Goal: Task Accomplishment & Management: Use online tool/utility

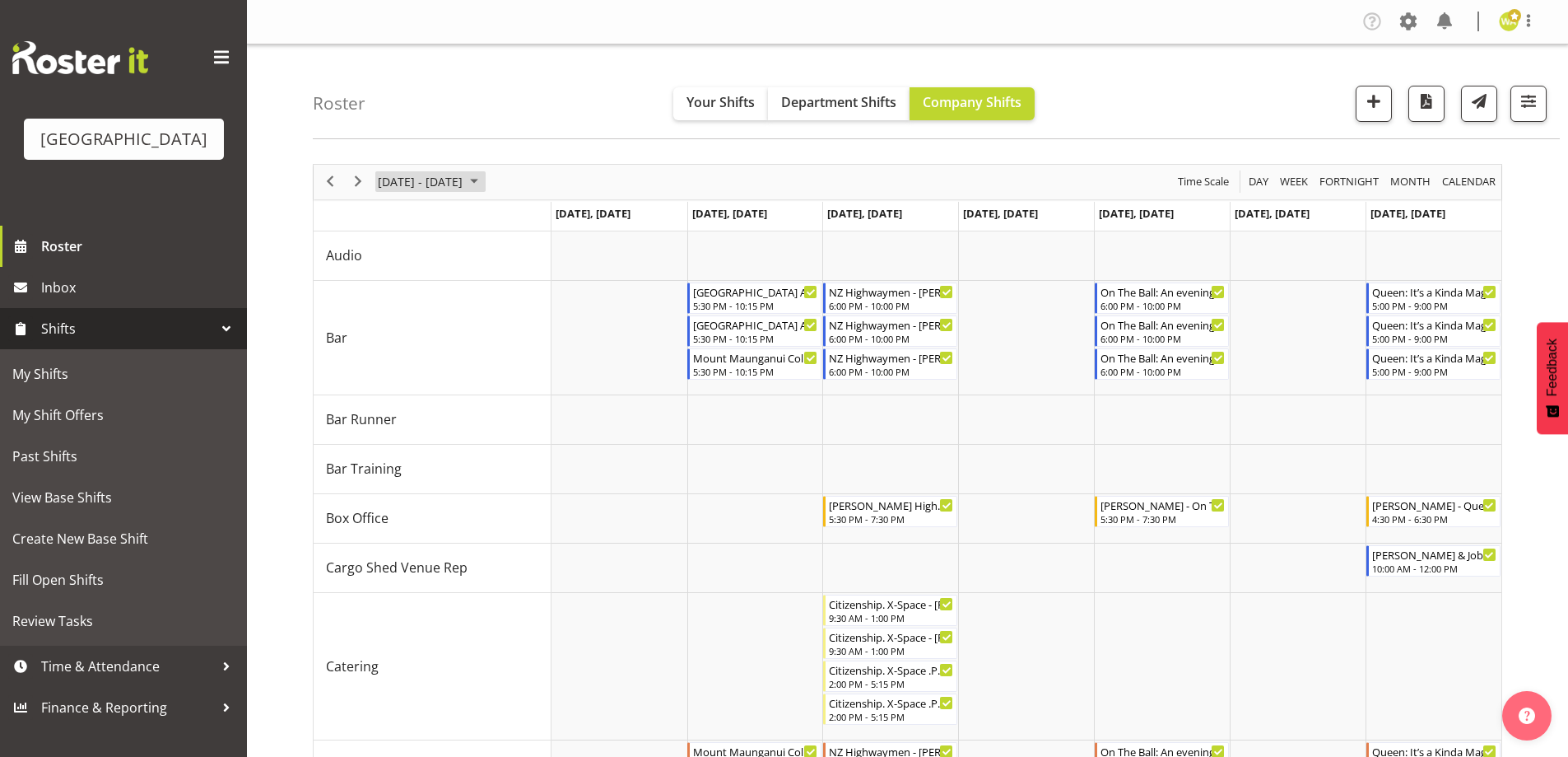
click at [439, 185] on span "[DATE] - [DATE]" at bounding box center [420, 182] width 88 height 21
click at [501, 308] on span "10" at bounding box center [500, 308] width 25 height 25
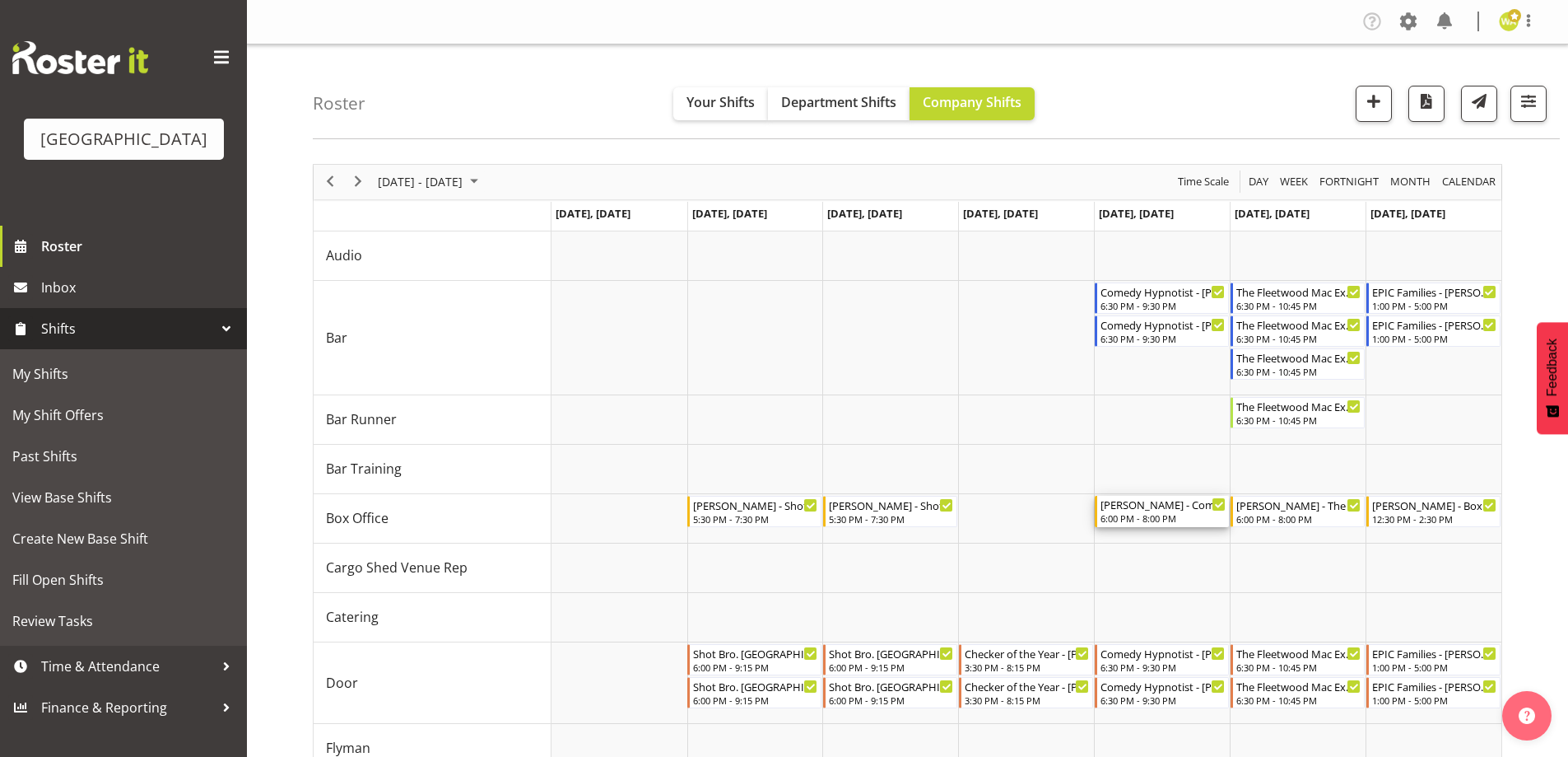
click at [1168, 508] on div "[PERSON_NAME] - Comedy Hypnotist - [PERSON_NAME] - [PERSON_NAME] Awhina [PERSON…" at bounding box center [1163, 504] width 125 height 16
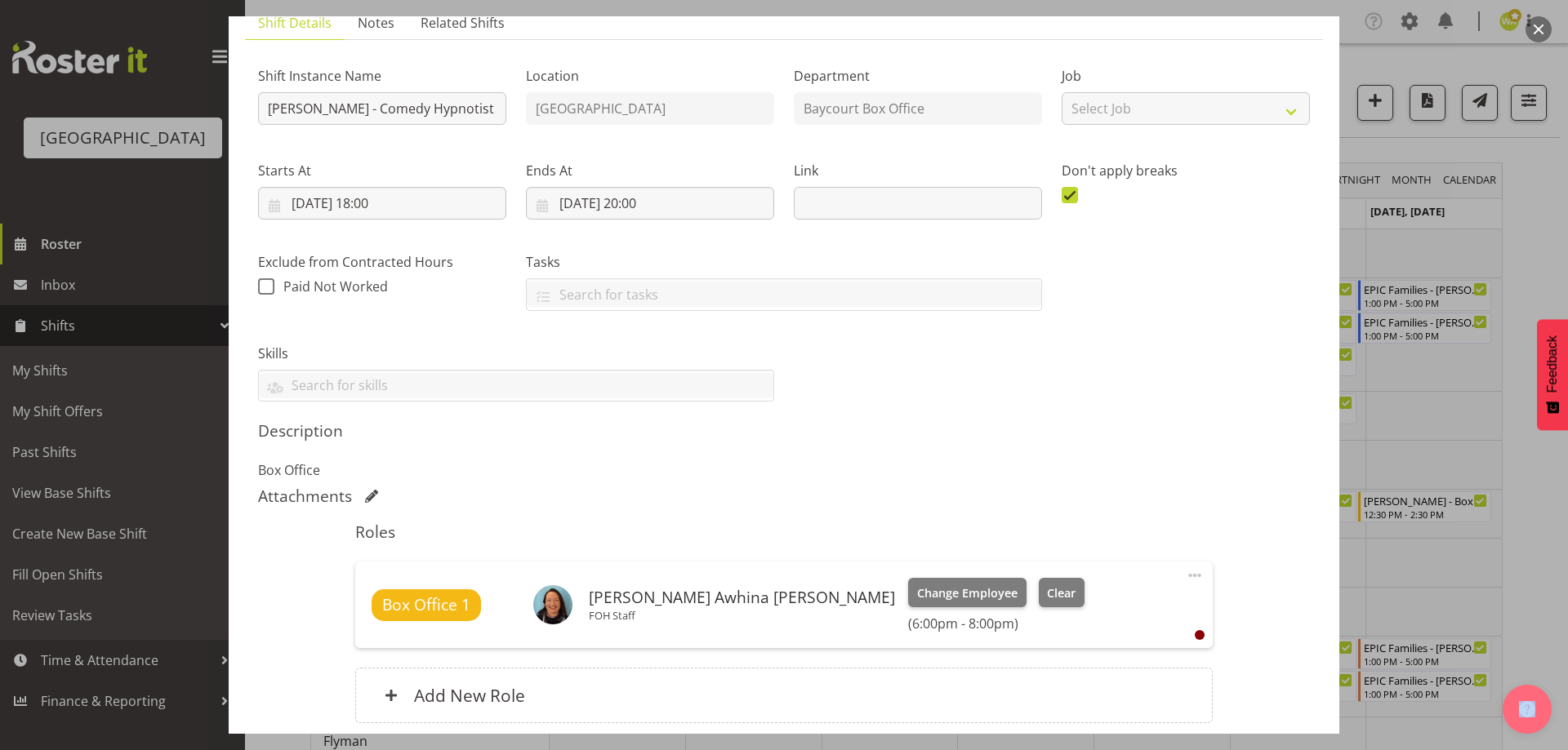
scroll to position [244, 0]
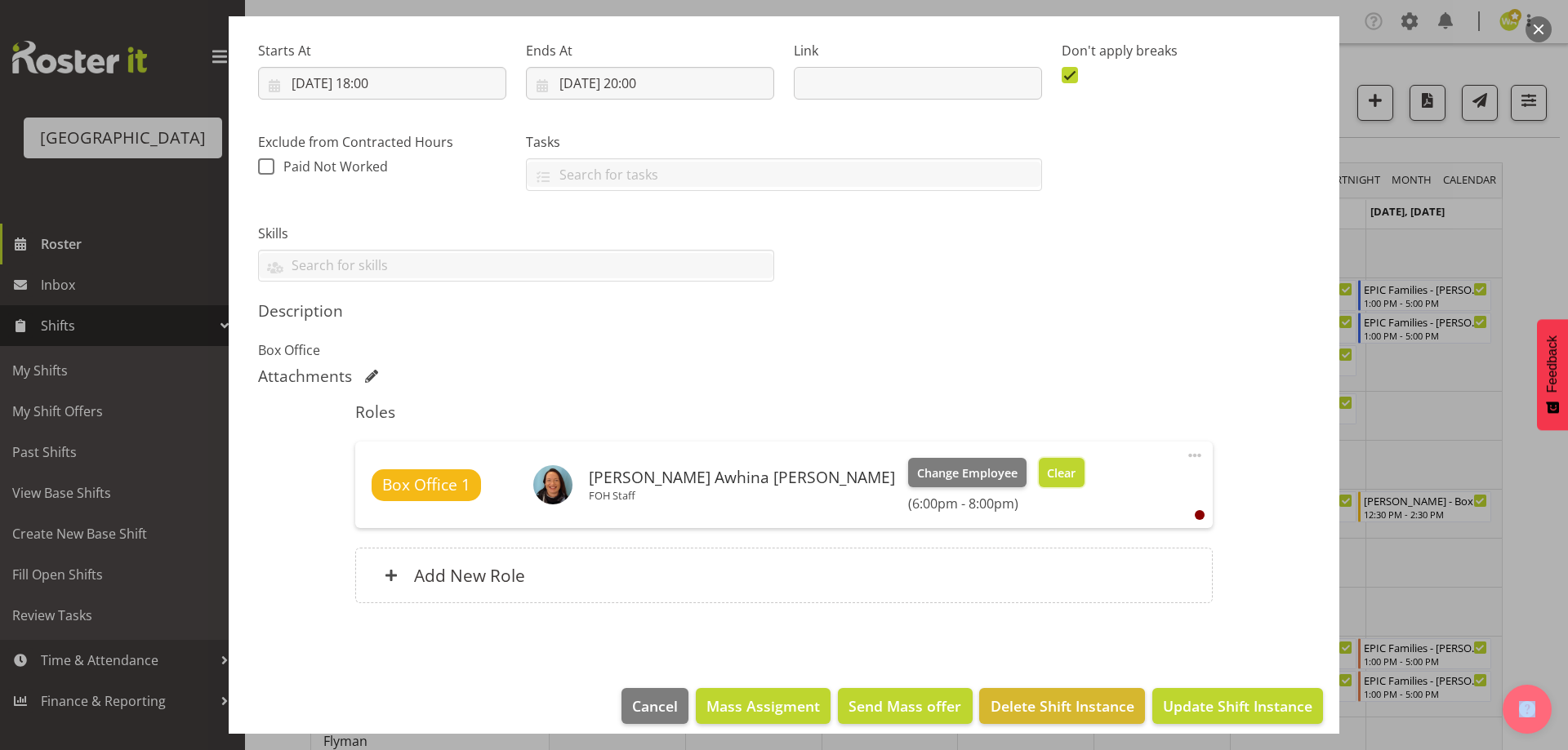
click at [1046, 475] on span "Clear" at bounding box center [1060, 473] width 29 height 18
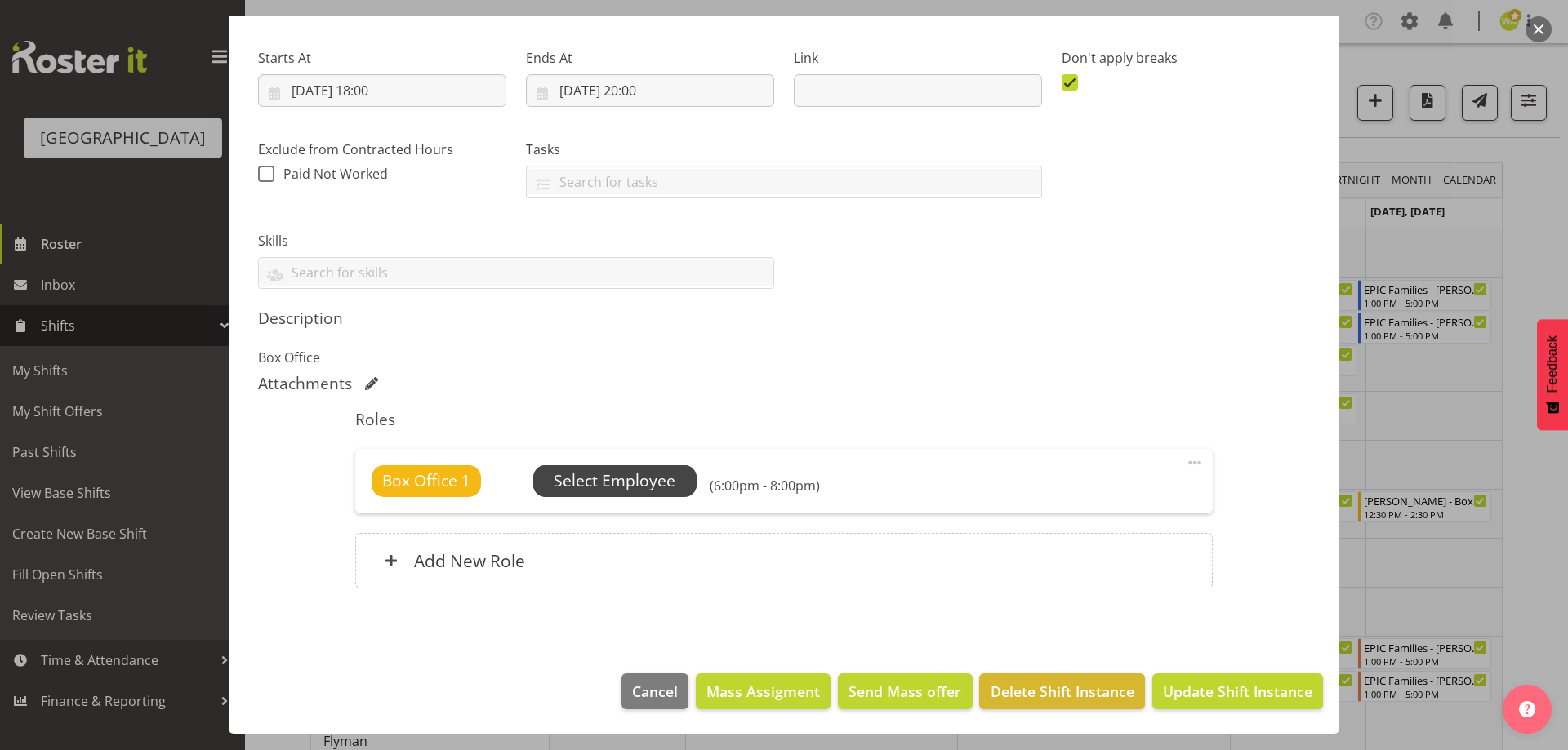
click at [618, 470] on span "Select Employee" at bounding box center [614, 481] width 122 height 24
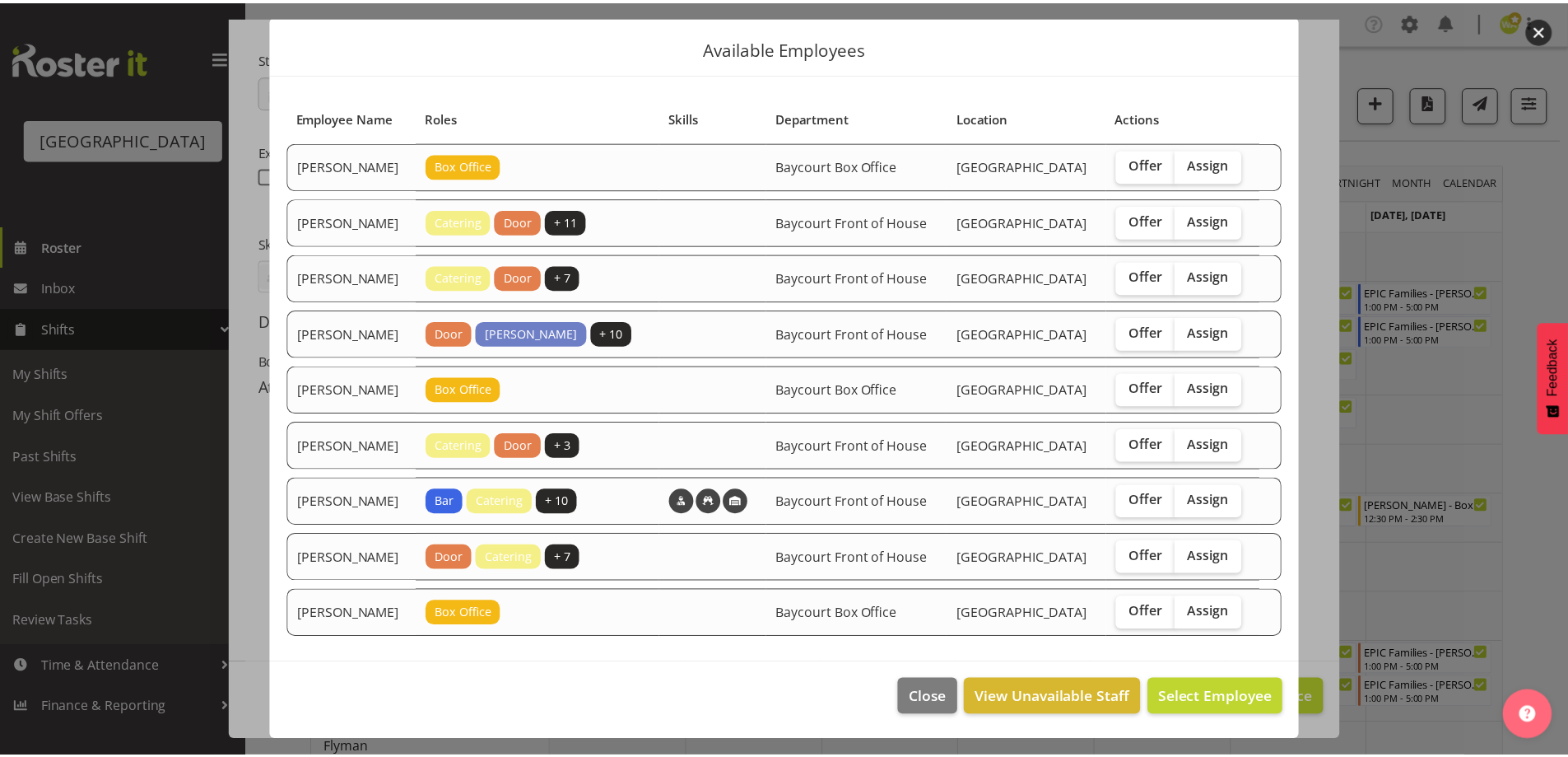
scroll to position [102, 0]
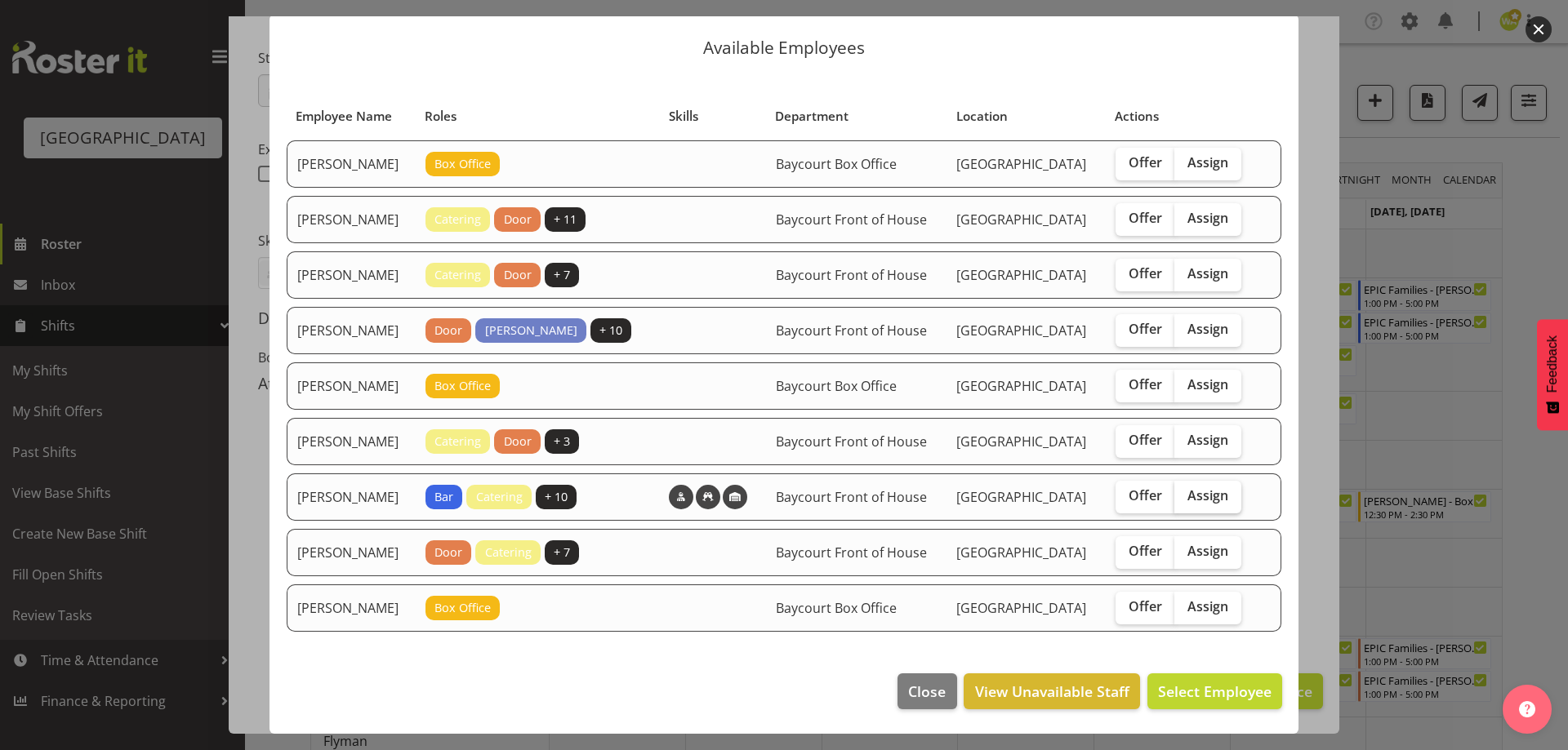
drag, startPoint x: 1214, startPoint y: 429, endPoint x: 1226, endPoint y: 487, distance: 59.2
click at [1214, 428] on label "Assign" at bounding box center [1208, 441] width 67 height 33
click at [1185, 435] on input "Assign" at bounding box center [1179, 440] width 11 height 11
checkbox input "true"
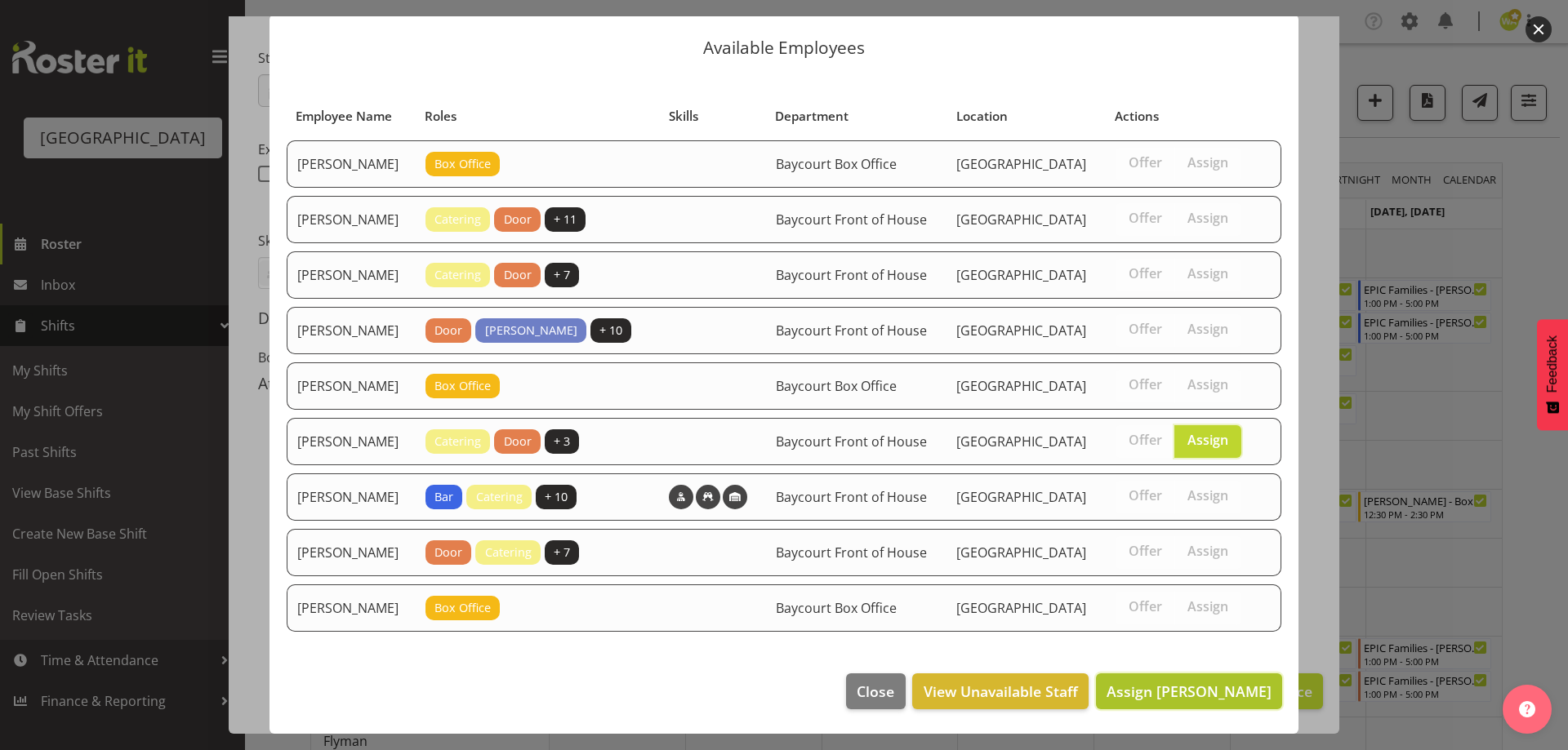
click at [1225, 696] on span "Assign [PERSON_NAME]" at bounding box center [1189, 692] width 165 height 20
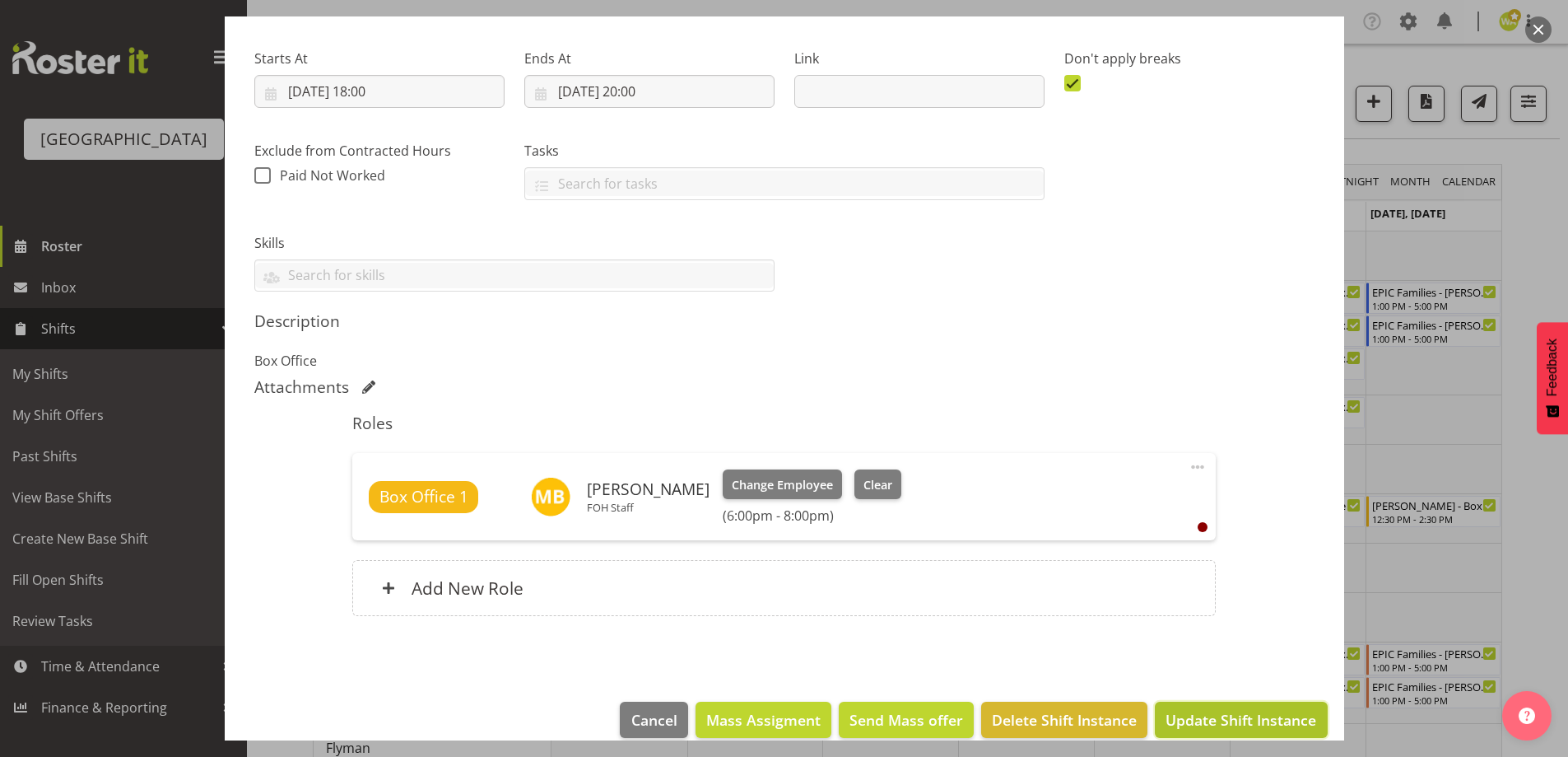
click at [1225, 719] on span "Update Shift Instance" at bounding box center [1241, 719] width 151 height 21
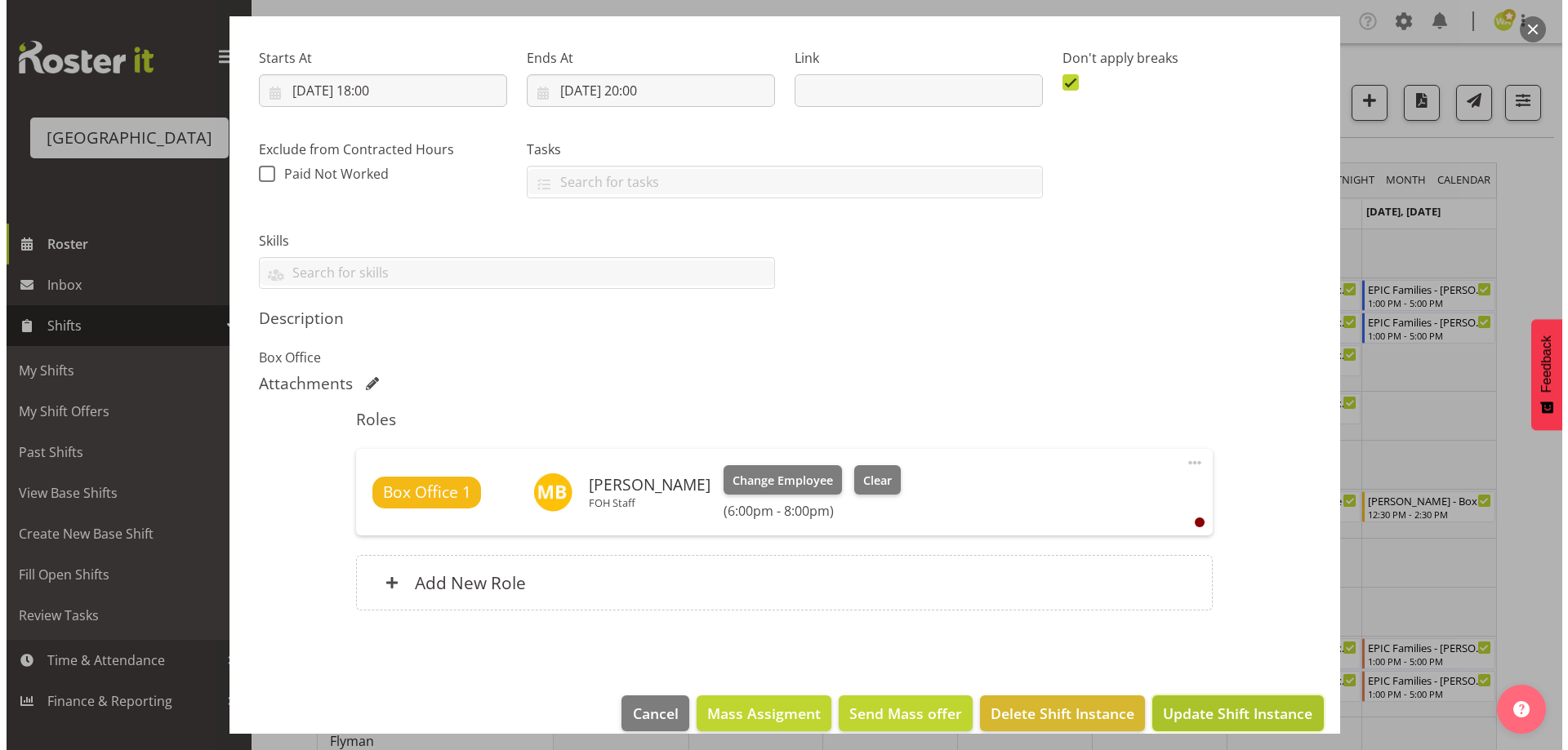
scroll to position [194, 0]
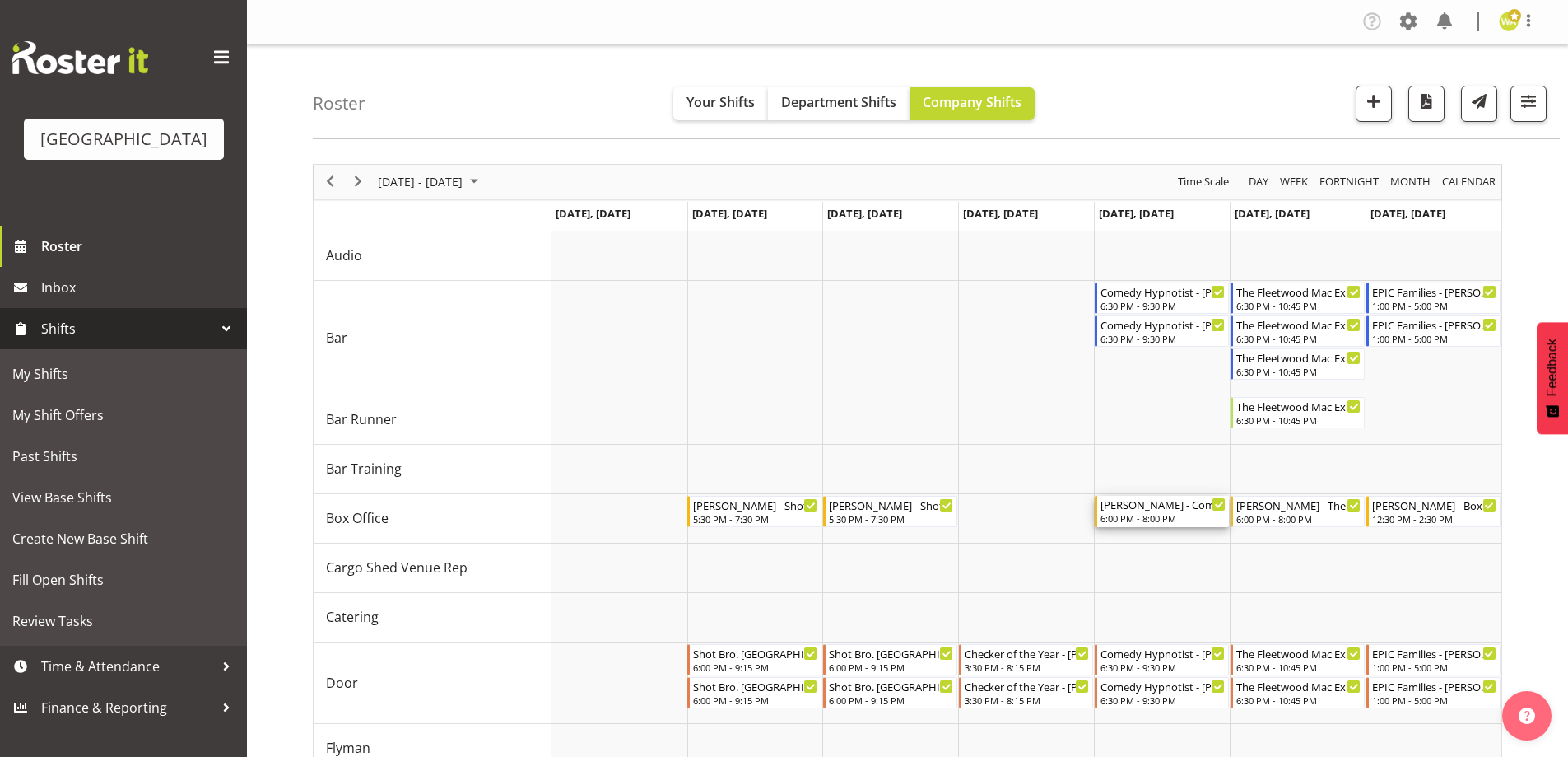
click at [1188, 508] on div "[PERSON_NAME] - Comedy Hypnotist - [PERSON_NAME] - [PERSON_NAME]" at bounding box center [1163, 504] width 125 height 16
click at [0, 0] on div at bounding box center [0, 0] width 0 height 0
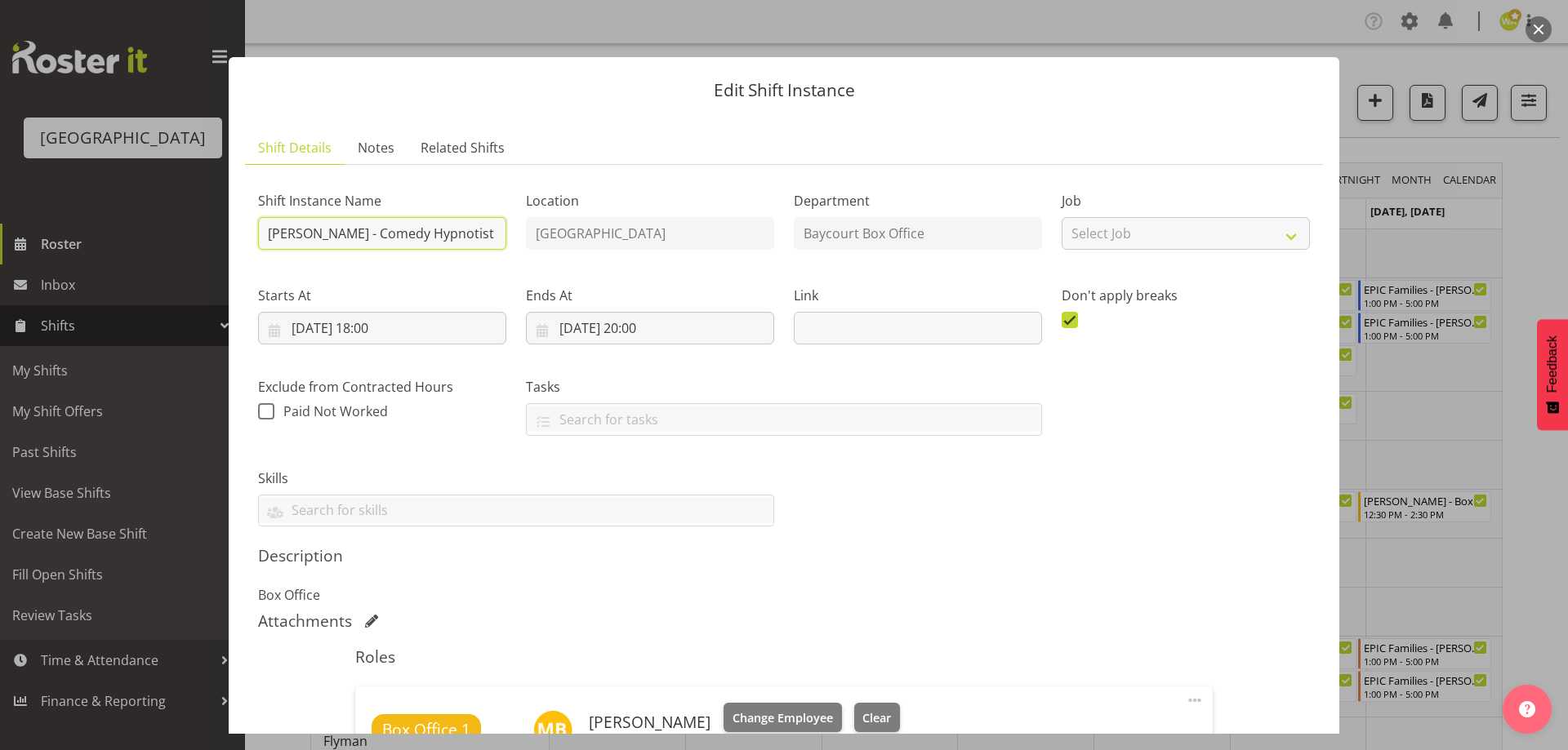
drag, startPoint x: 337, startPoint y: 234, endPoint x: 283, endPoint y: 234, distance: 54.0
click at [283, 234] on input "[PERSON_NAME] - Comedy Hypnotist - [PERSON_NAME]" at bounding box center [382, 233] width 248 height 33
type input "[PERSON_NAME] - Comedy Hypnotist - [PERSON_NAME]"
click at [1121, 109] on header "Edit Shift Instance" at bounding box center [784, 86] width 1111 height 58
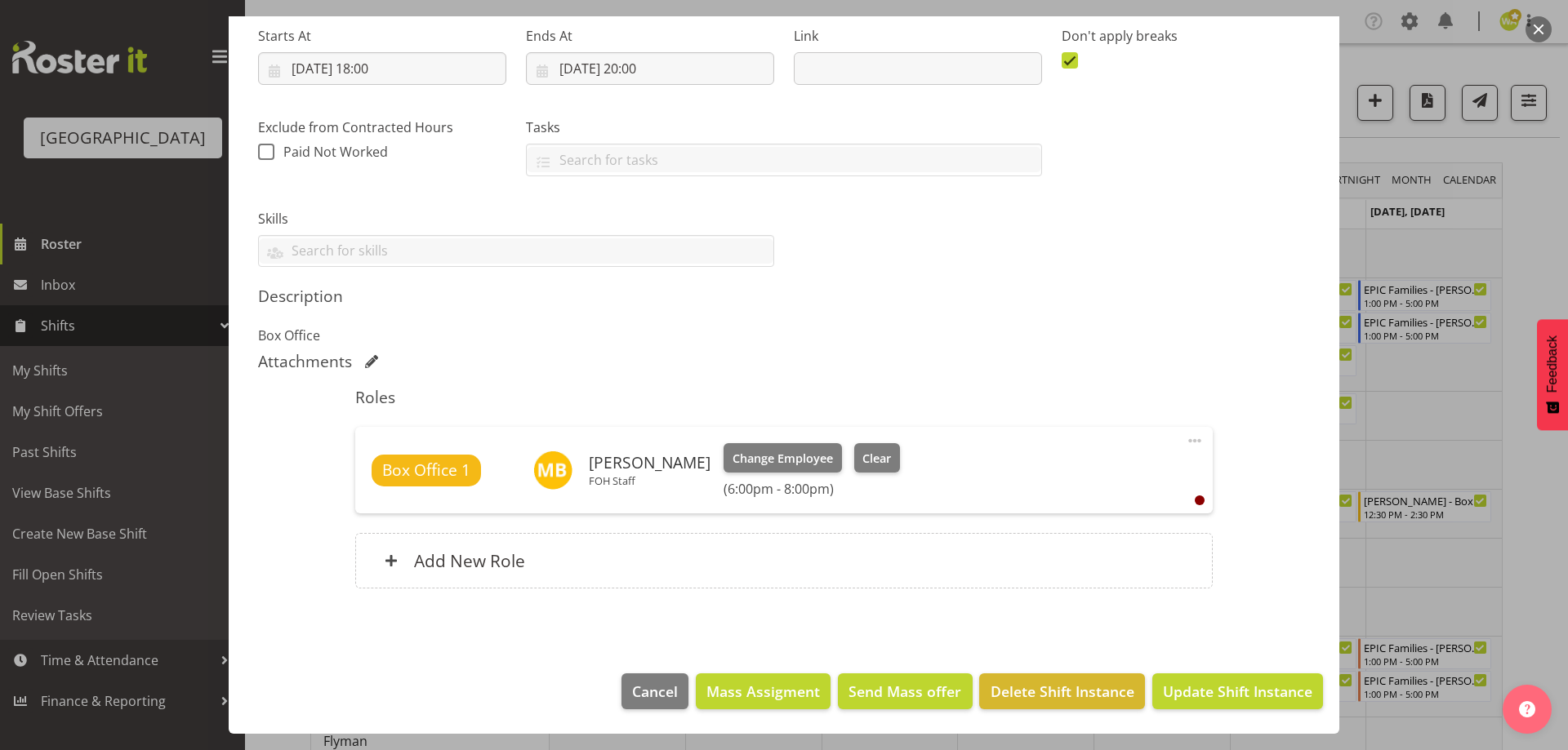
scroll to position [0, 0]
click at [1251, 692] on span "Update Shift Instance" at bounding box center [1236, 691] width 149 height 21
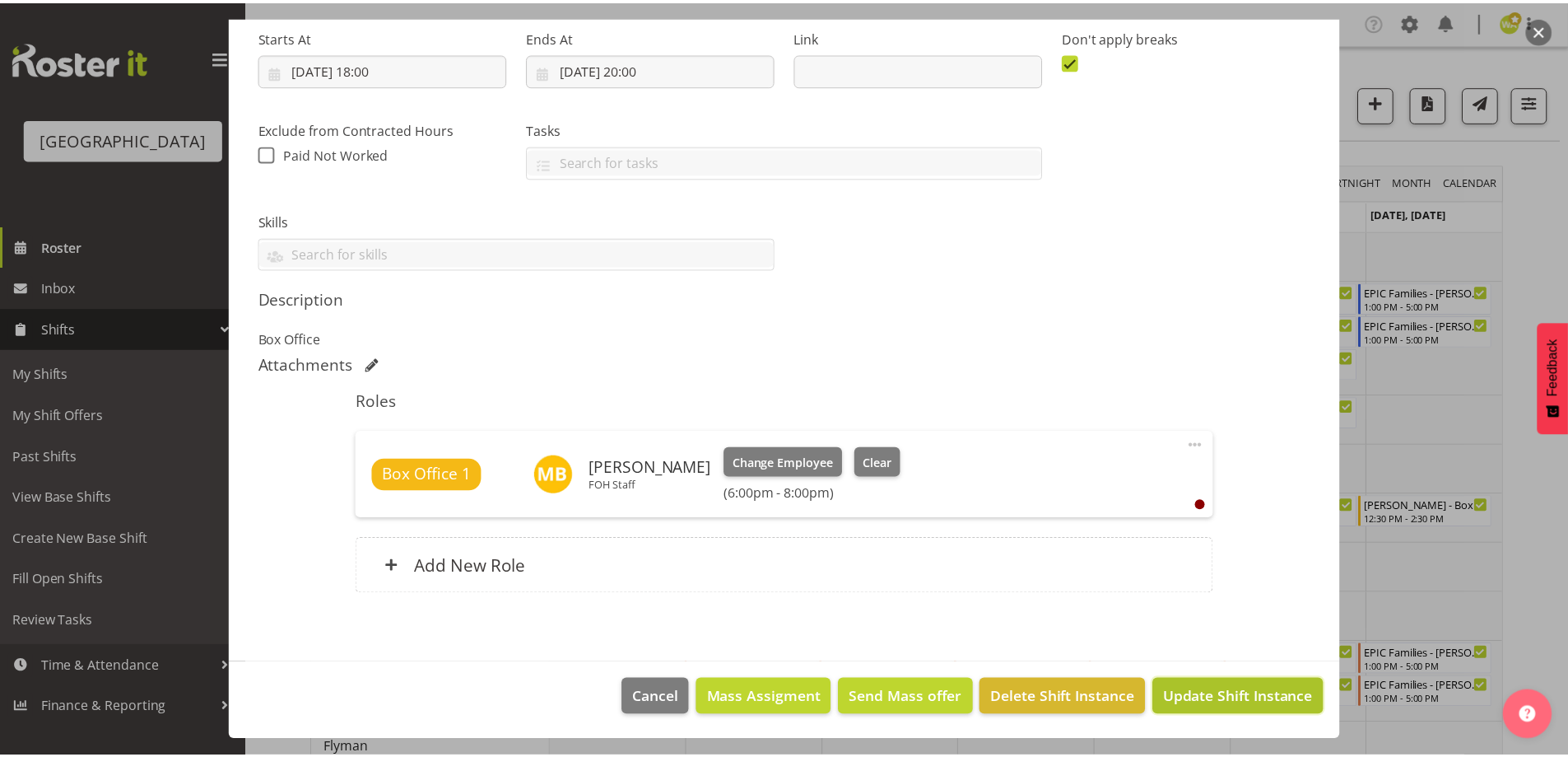
scroll to position [196, 0]
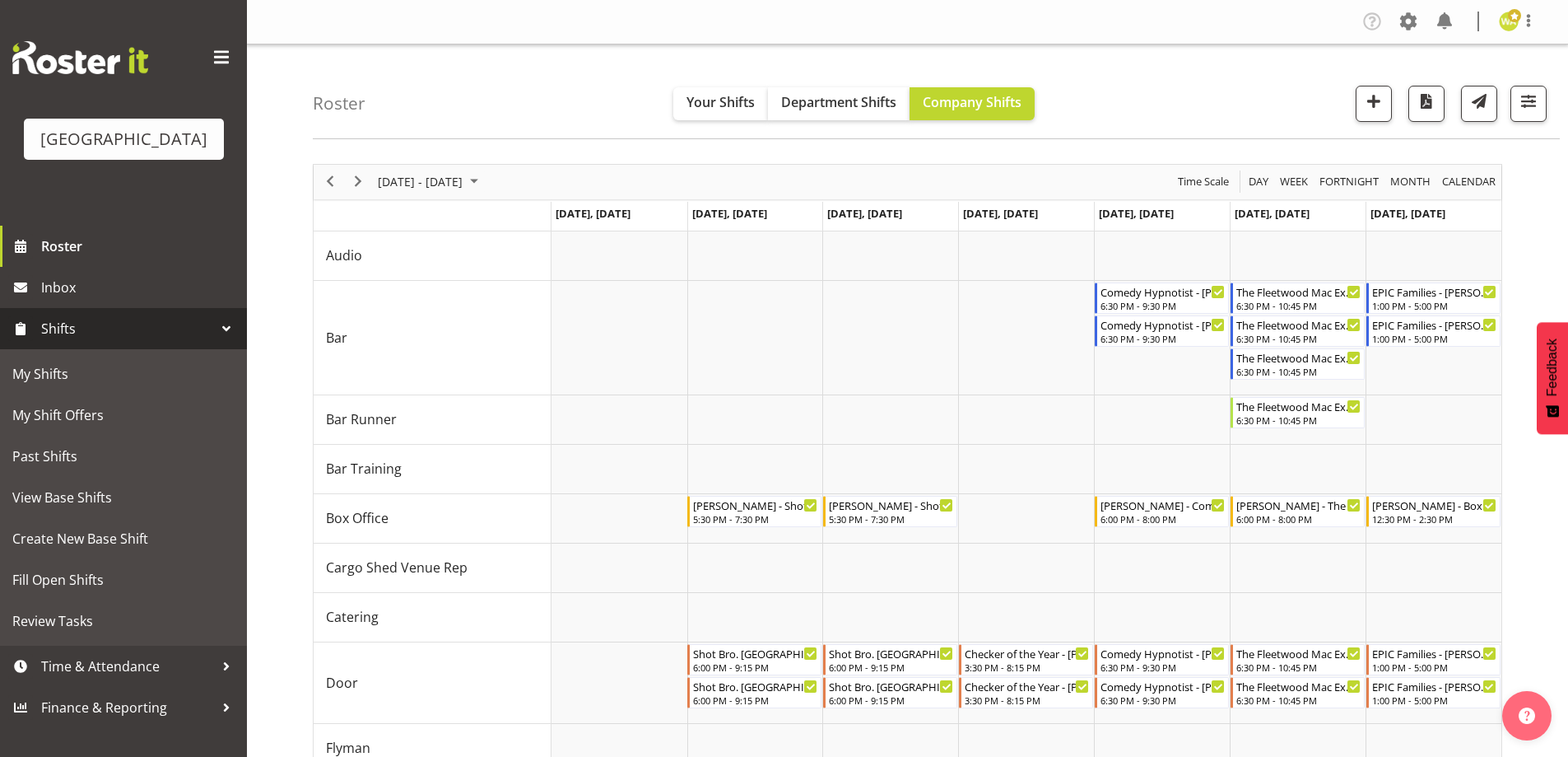
click at [1121, 83] on div "Roster Your Shifts Department Shifts Company Shifts All Locations [GEOGRAPHIC_D…" at bounding box center [936, 92] width 1248 height 95
click at [445, 186] on span "[DATE] - [DATE]" at bounding box center [420, 182] width 88 height 21
click at [500, 332] on span "17" at bounding box center [500, 336] width 25 height 25
